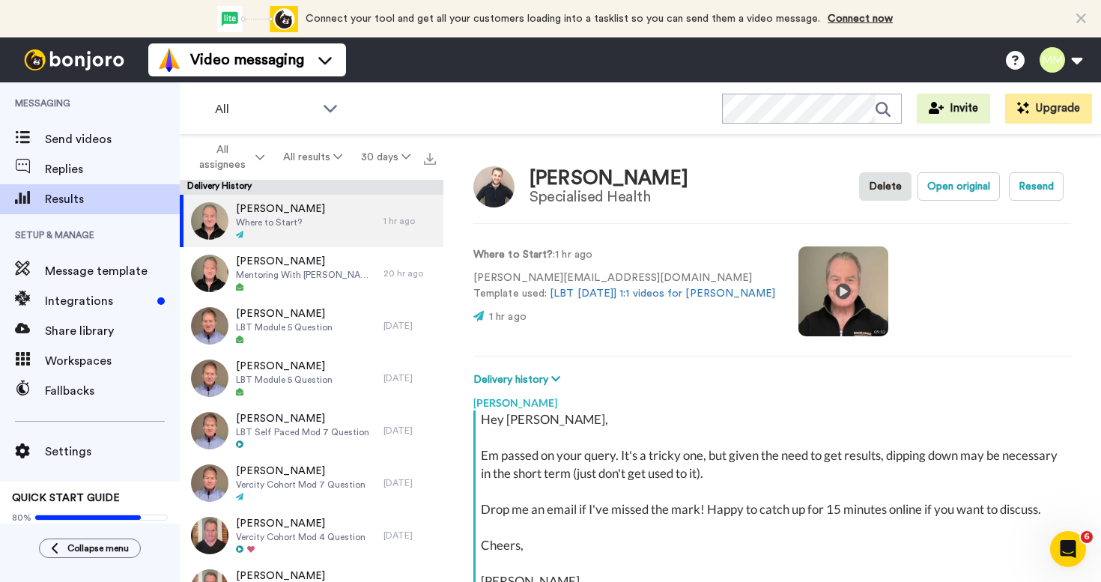
click at [799, 324] on video at bounding box center [844, 291] width 90 height 90
click at [799, 294] on video at bounding box center [844, 291] width 90 height 90
click at [972, 187] on button "Open original" at bounding box center [959, 186] width 82 height 28
type textarea "x"
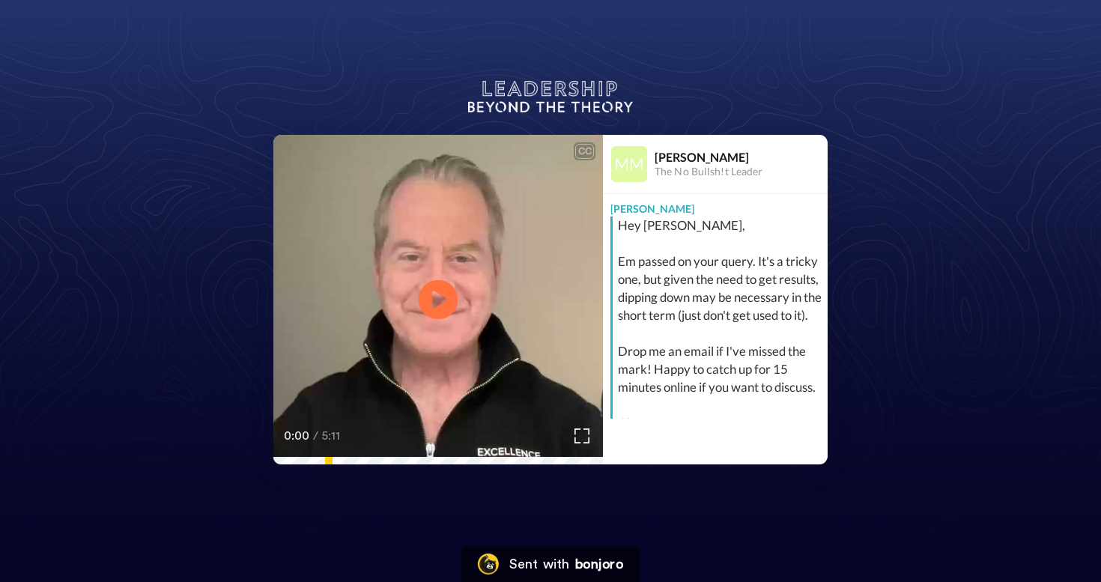
click at [440, 309] on icon at bounding box center [439, 300] width 40 height 40
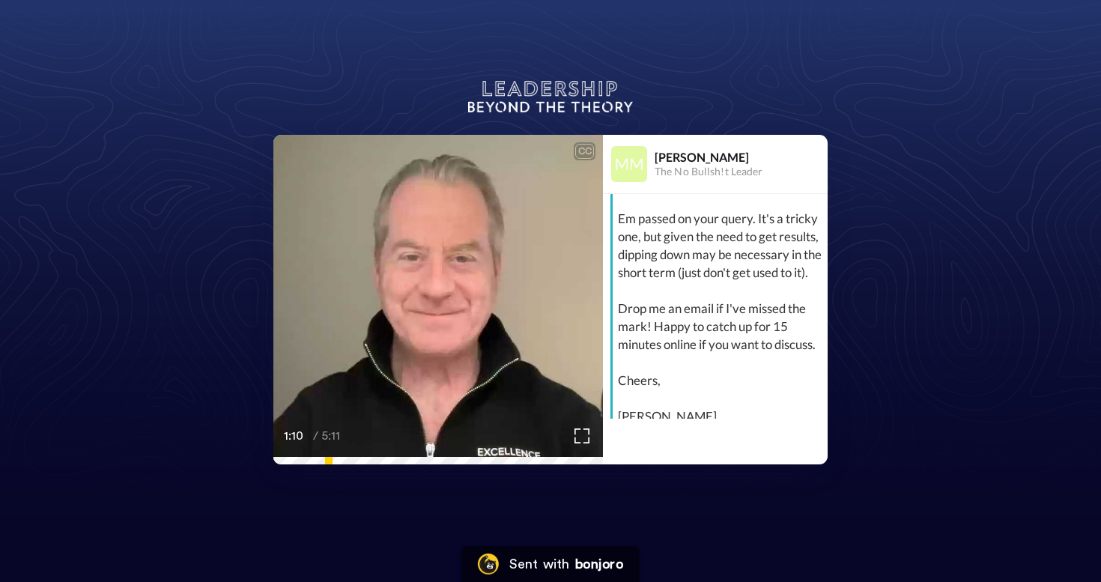
scroll to position [57, 0]
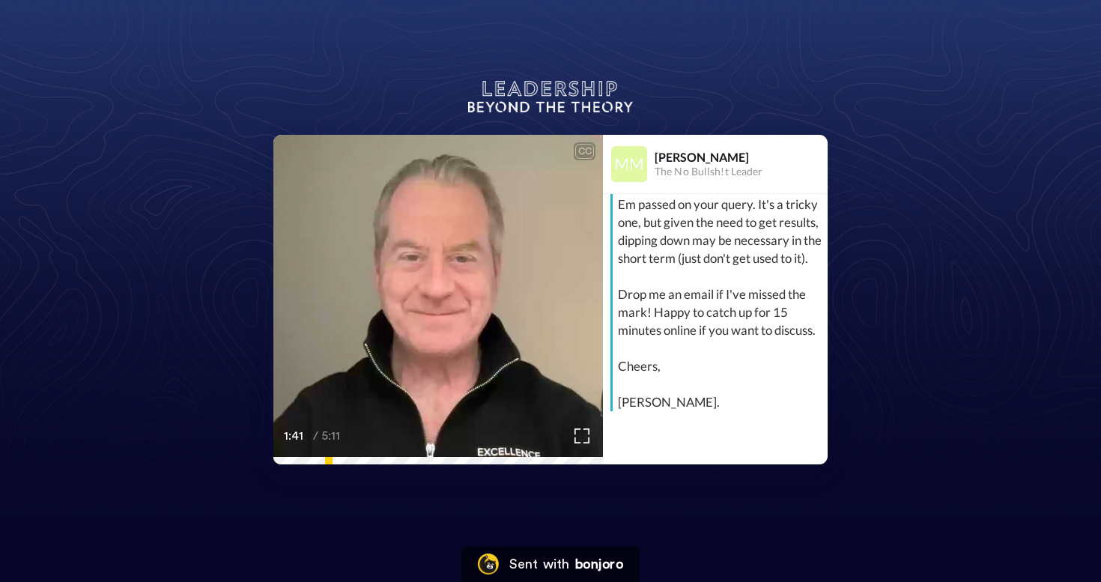
click at [419, 306] on icon "Play/Pause" at bounding box center [439, 299] width 40 height 71
